Goal: Transaction & Acquisition: Subscribe to service/newsletter

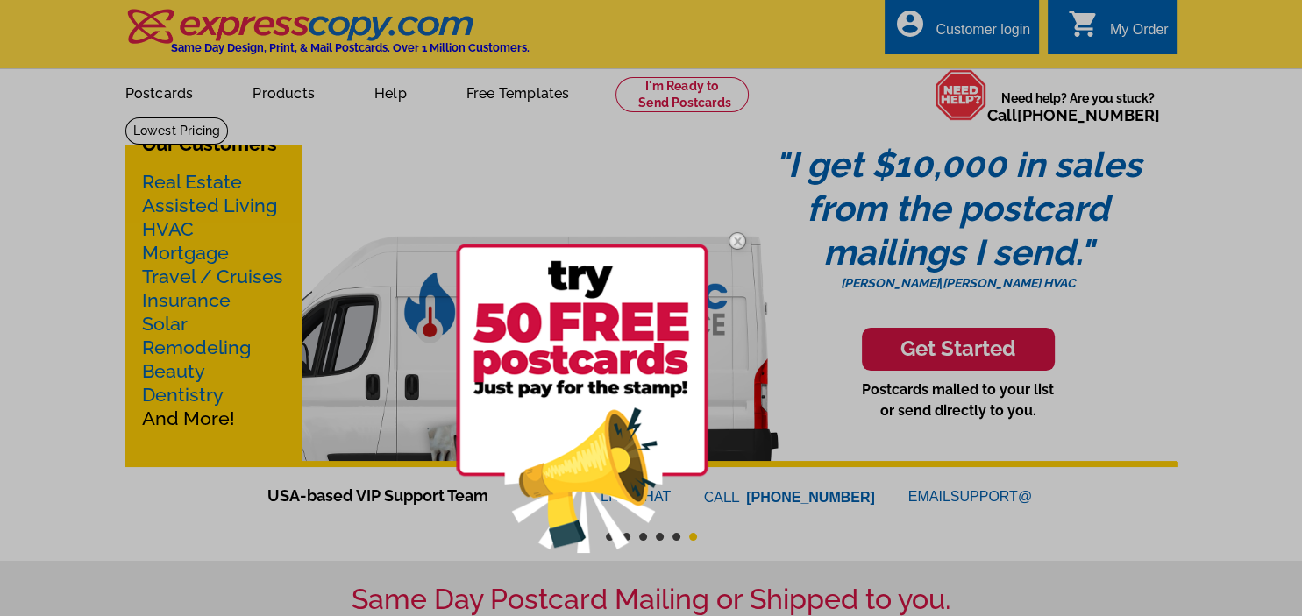
click at [600, 285] on img at bounding box center [582, 399] width 252 height 309
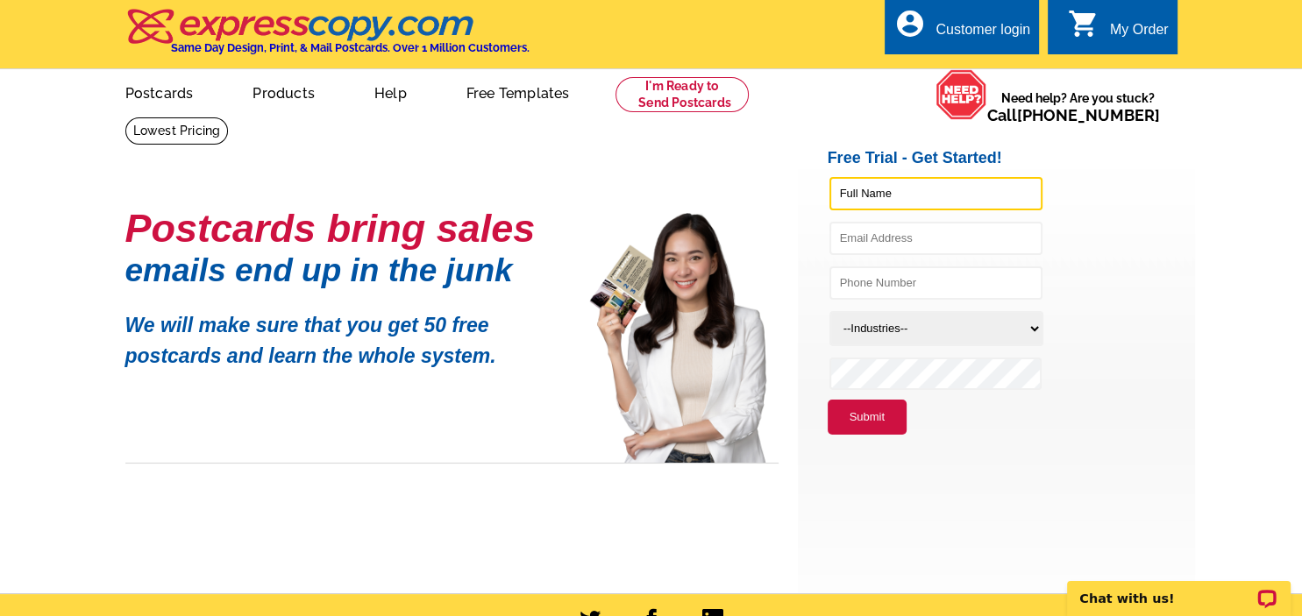
click at [952, 191] on input "text" at bounding box center [935, 193] width 213 height 33
click at [887, 195] on input "[PERSON_NAME]" at bounding box center [935, 193] width 213 height 33
type input "[PERSON_NAME]"
click at [1131, 216] on li "[PERSON_NAME]" at bounding box center [1010, 197] width 367 height 45
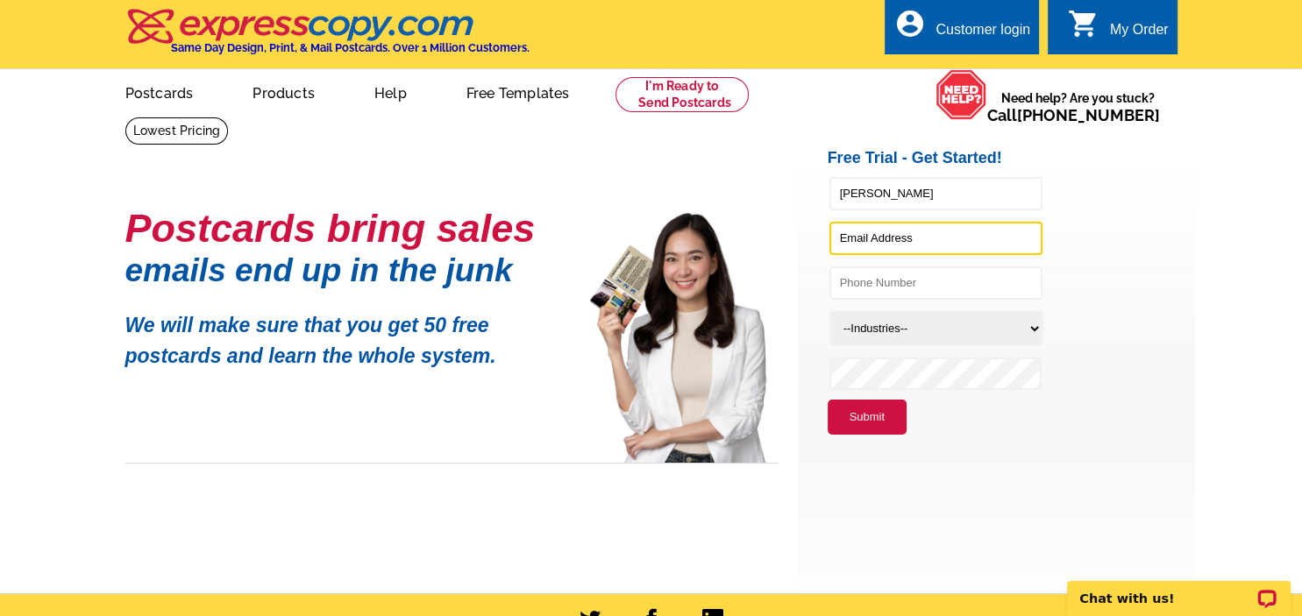
click at [914, 248] on input "text" at bounding box center [935, 238] width 213 height 33
type input "[EMAIL_ADDRESS][DOMAIN_NAME]"
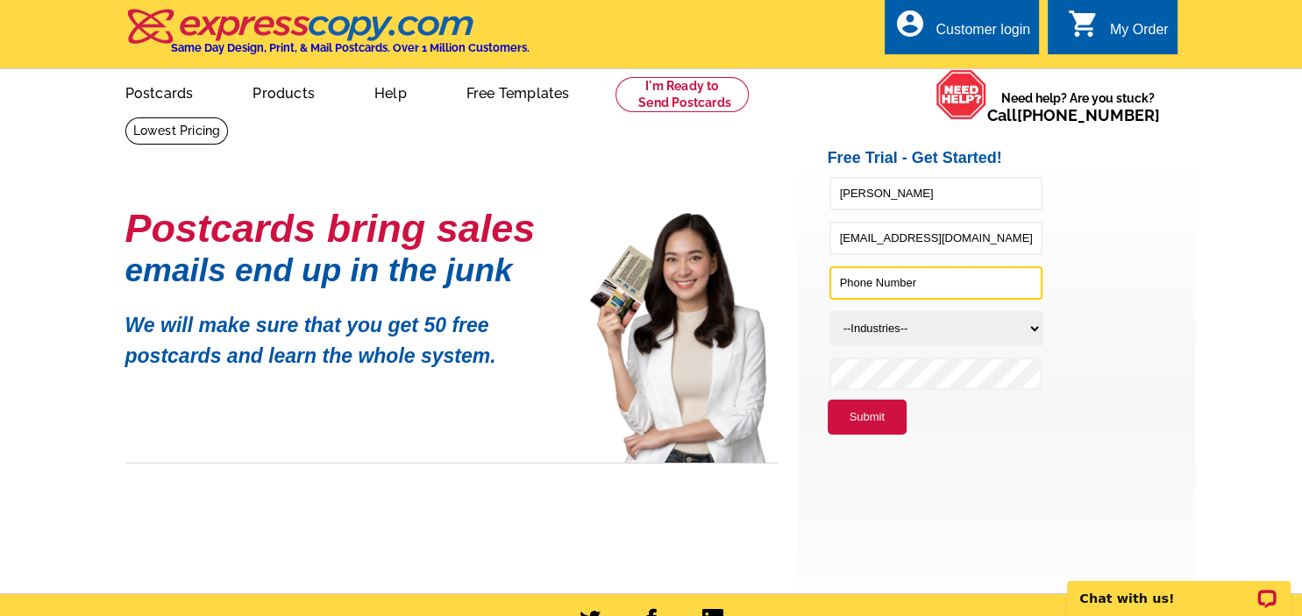
click at [906, 287] on input "text" at bounding box center [935, 282] width 213 height 33
type input "[PHONE_NUMBER]"
click at [829, 311] on select "--Industries-- Residential Real Estate Accounting Agriculture Architecture Arts…" at bounding box center [936, 328] width 214 height 35
select select "785"
click option "Real Estate Services" at bounding box center [0, 0] width 0 height 0
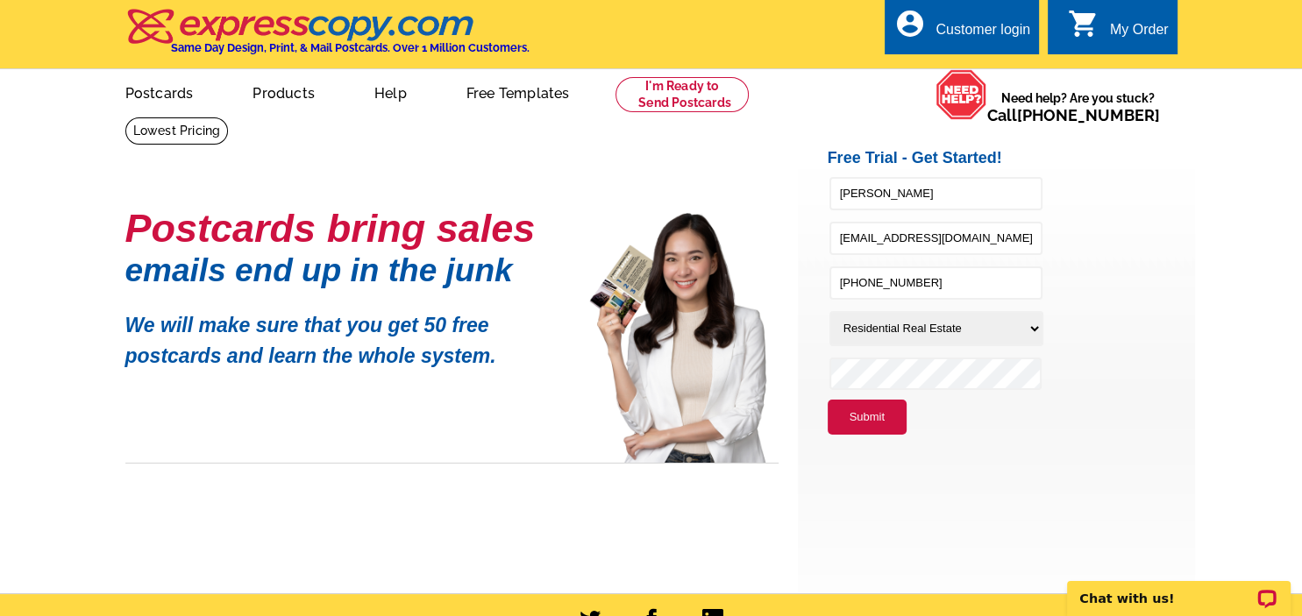
click at [864, 417] on button "Submit" at bounding box center [866, 417] width 79 height 35
